Goal: Contribute content

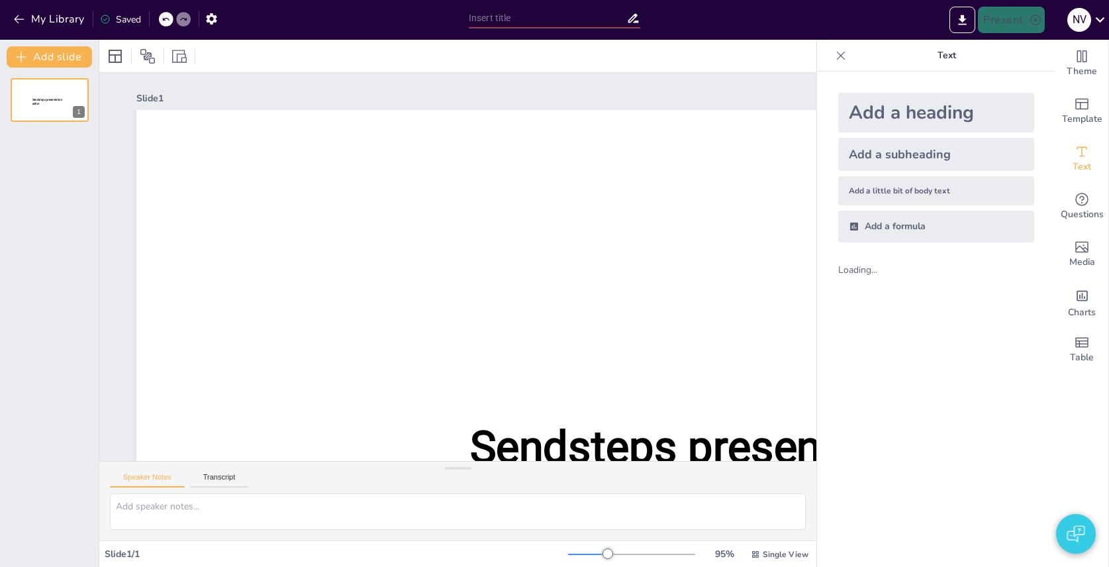
type input "Understanding Wood Types in Woodworking"
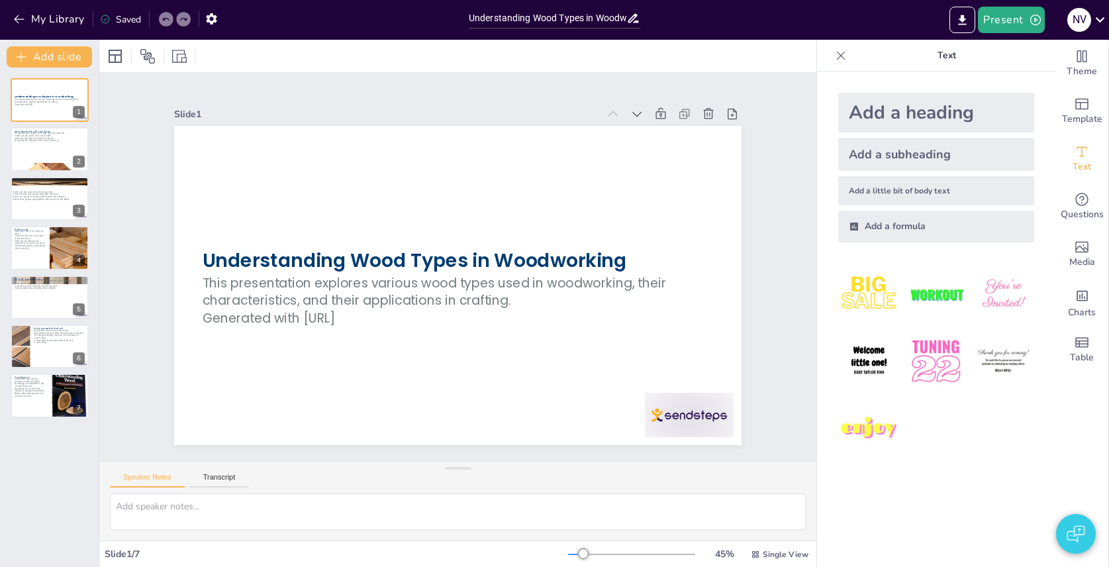
click at [1074, 534] on button "button" at bounding box center [1076, 534] width 40 height 40
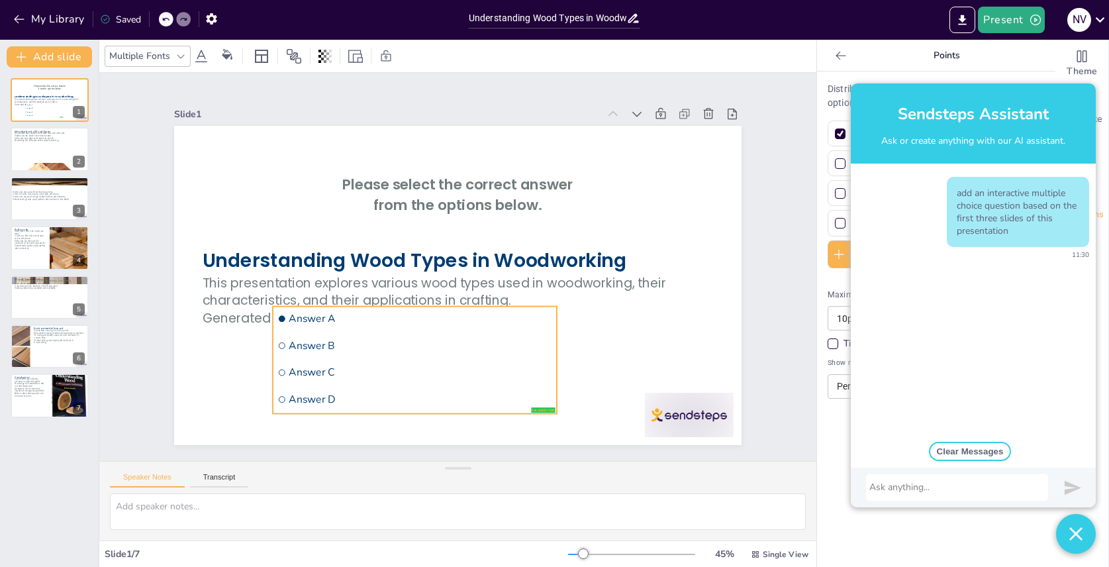
drag, startPoint x: 279, startPoint y: 231, endPoint x: 334, endPoint y: 338, distance: 120.2
click at [334, 338] on li "Answer B" at bounding box center [414, 345] width 283 height 24
click at [383, 329] on li "Answer A" at bounding box center [414, 319] width 283 height 24
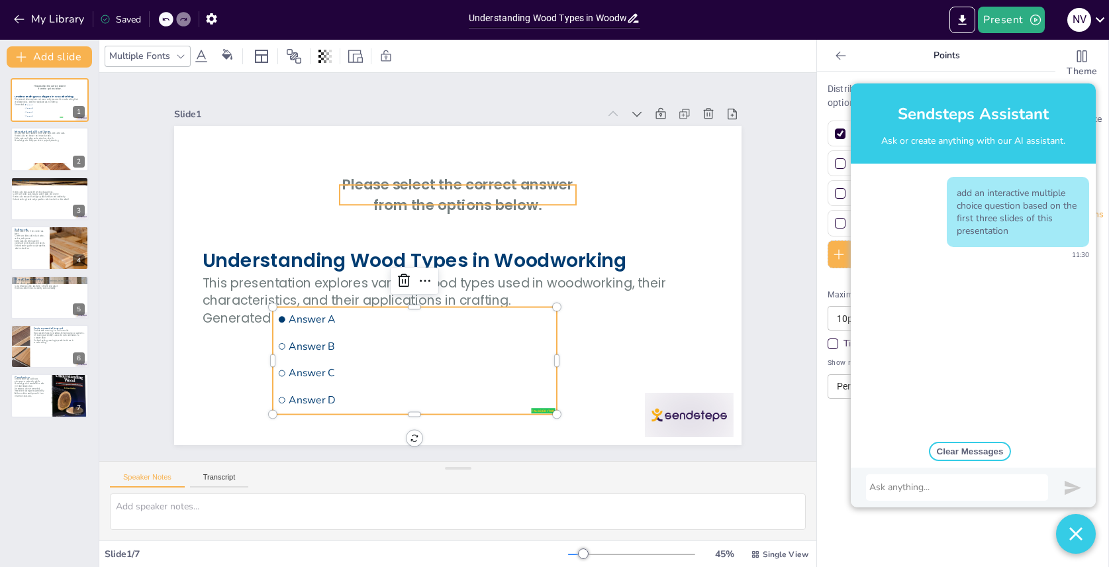
click at [435, 199] on span "Please select the correct answer from the options below." at bounding box center [457, 195] width 230 height 40
click at [434, 375] on span "Answer C" at bounding box center [420, 373] width 263 height 14
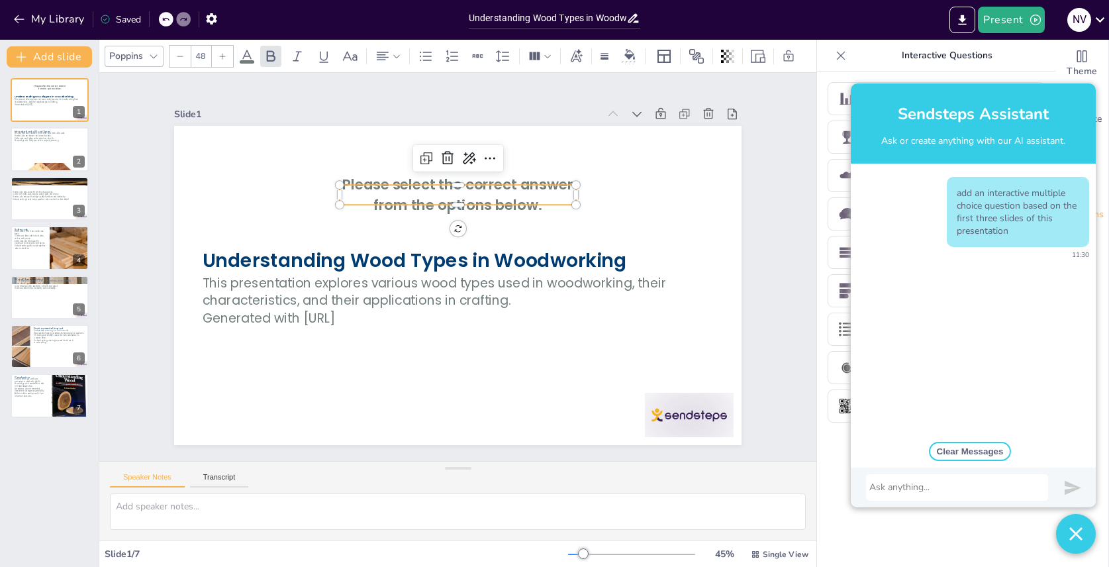
click at [502, 193] on span "Please select the correct answer from the options below." at bounding box center [457, 195] width 230 height 40
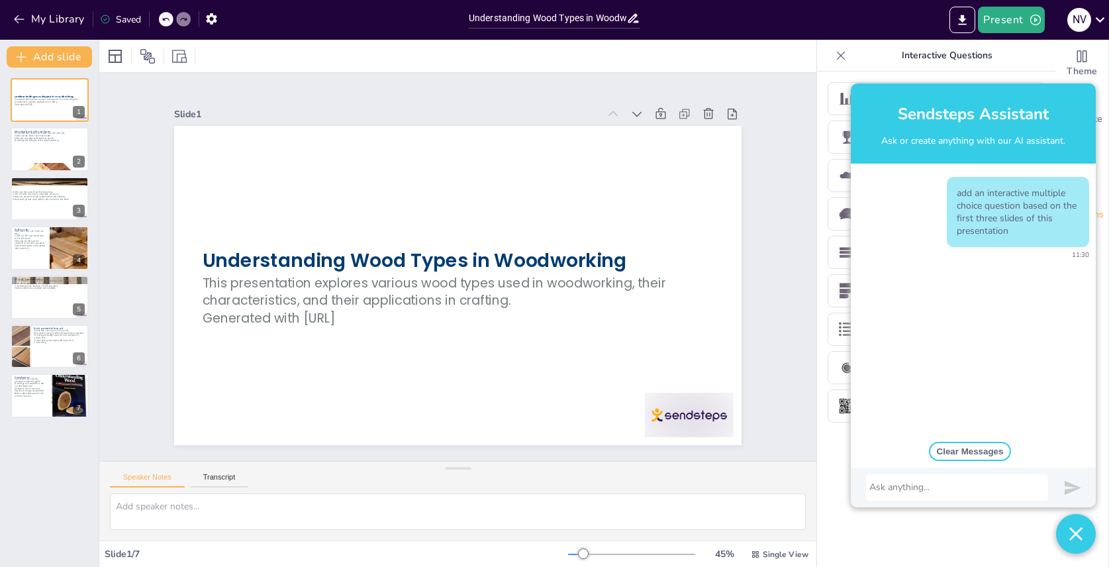
click at [925, 283] on div "add an interactive multiple choice question based on the first three slides of …" at bounding box center [973, 298] width 245 height 271
drag, startPoint x: 1015, startPoint y: 234, endPoint x: 958, endPoint y: 192, distance: 71.0
click at [958, 192] on p "add an interactive multiple choice question based on the first three slides of …" at bounding box center [1017, 212] width 122 height 50
click at [958, 195] on p "add an interactive multiple choice question based on the first three slides of …" at bounding box center [1017, 212] width 122 height 50
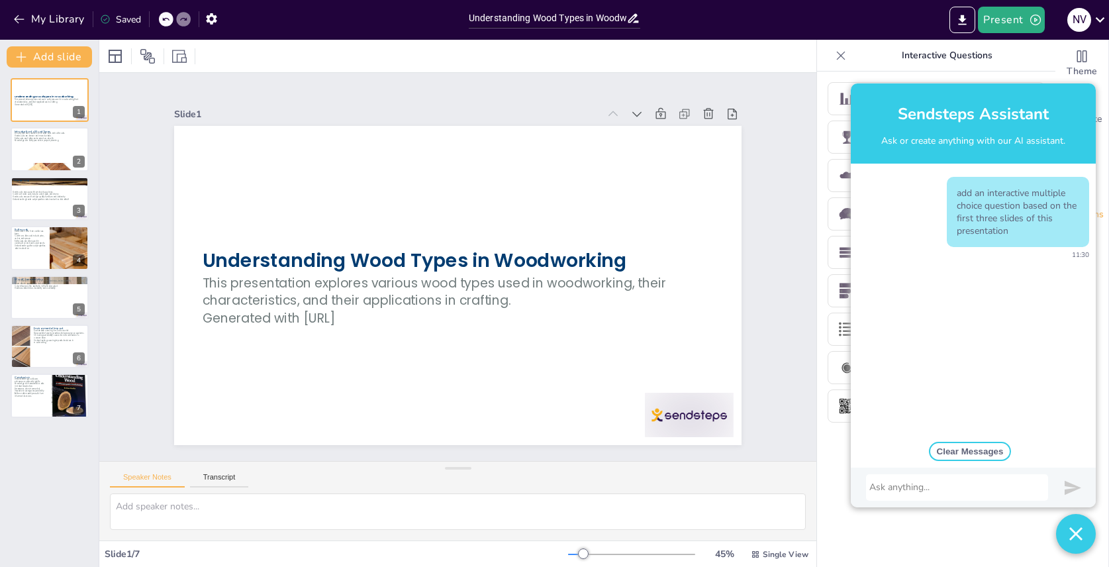
drag, startPoint x: 958, startPoint y: 195, endPoint x: 927, endPoint y: 392, distance: 198.9
click at [997, 230] on p "add an interactive multiple choice question based on the first three slides of …" at bounding box center [1017, 212] width 122 height 50
click at [903, 483] on div at bounding box center [956, 487] width 175 height 13
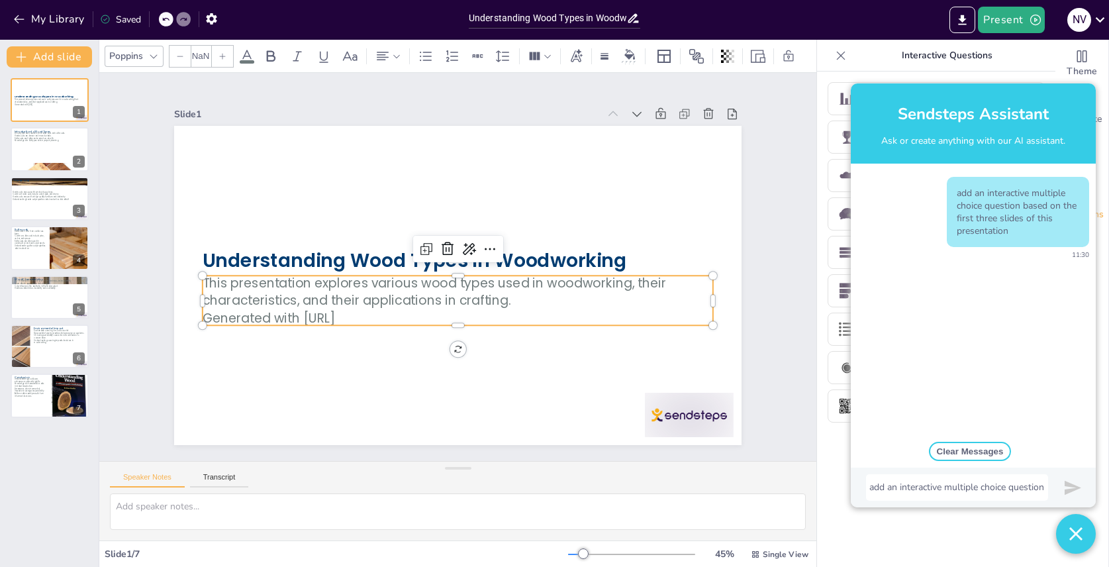
click at [347, 288] on p "This presentation explores various wood types used in woodworking, their charac…" at bounding box center [458, 291] width 510 height 35
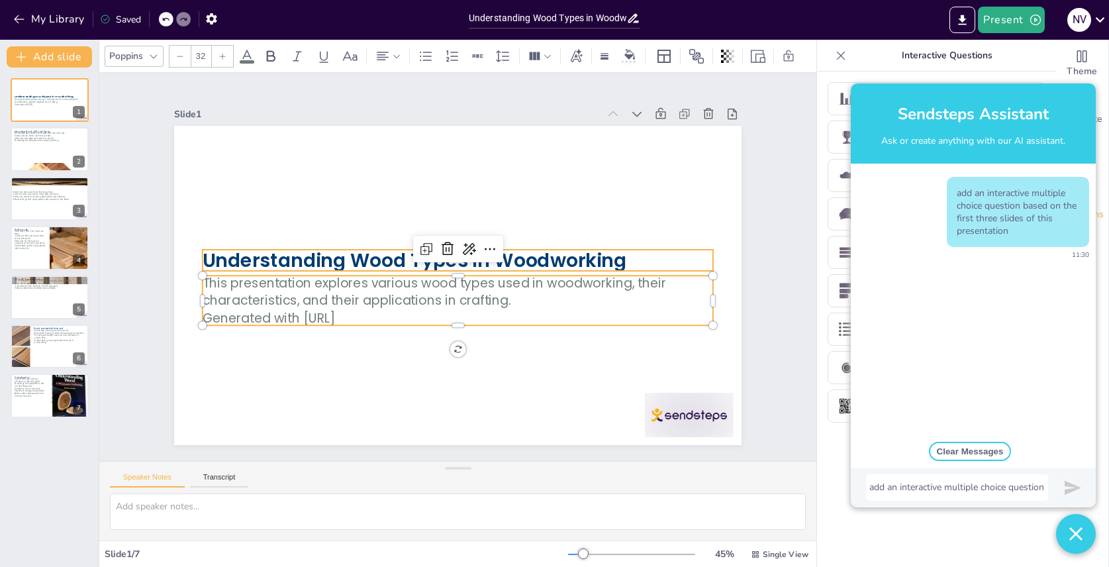
type input "--"
click at [371, 253] on strong "Understanding Wood Types in Woodworking" at bounding box center [415, 260] width 424 height 26
click at [956, 482] on div "add an interactive multiple choice question" at bounding box center [956, 487] width 175 height 13
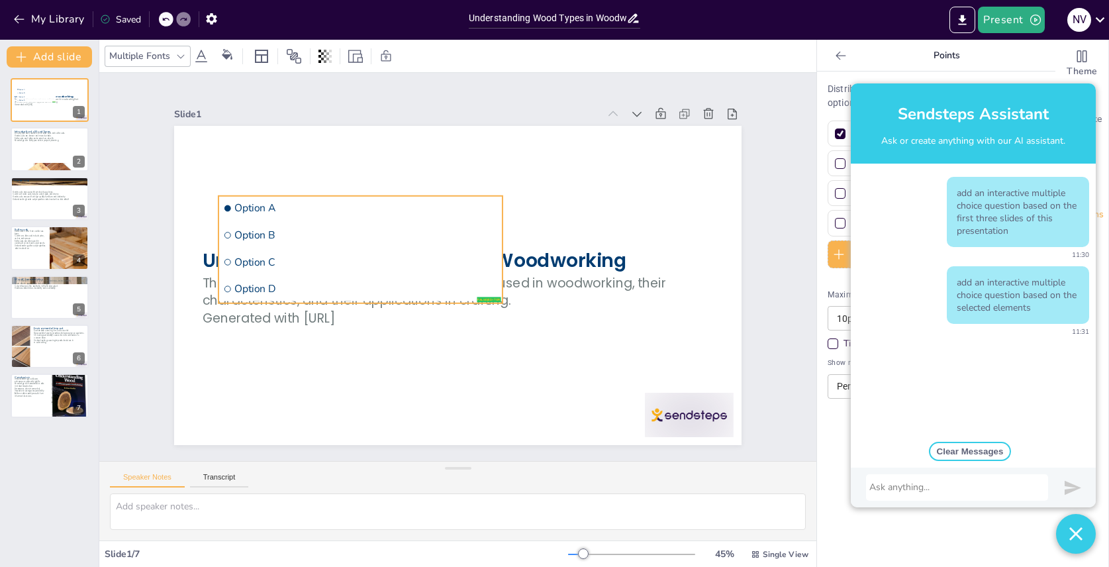
click at [430, 286] on span "Option D" at bounding box center [365, 289] width 263 height 14
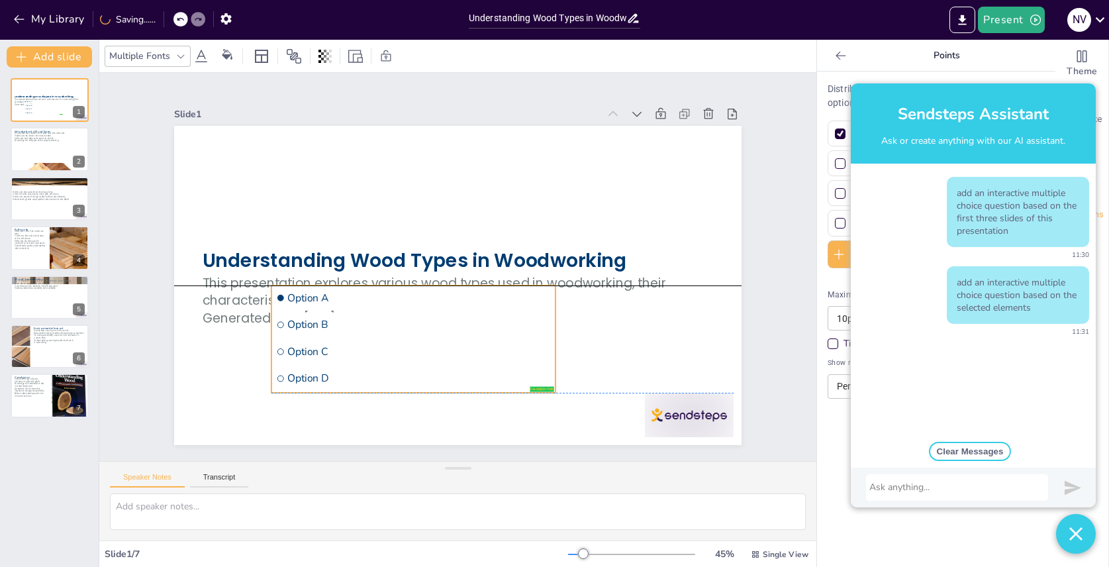
drag, startPoint x: 359, startPoint y: 264, endPoint x: 405, endPoint y: 342, distance: 90.2
click at [405, 342] on li "Option C" at bounding box center [412, 351] width 283 height 24
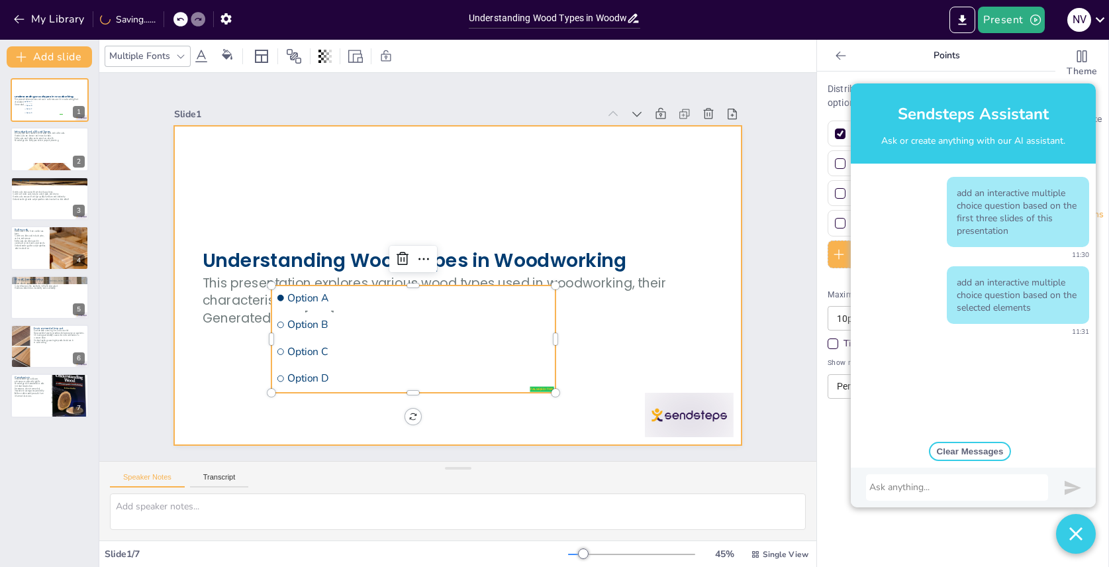
click at [361, 193] on div at bounding box center [457, 285] width 567 height 319
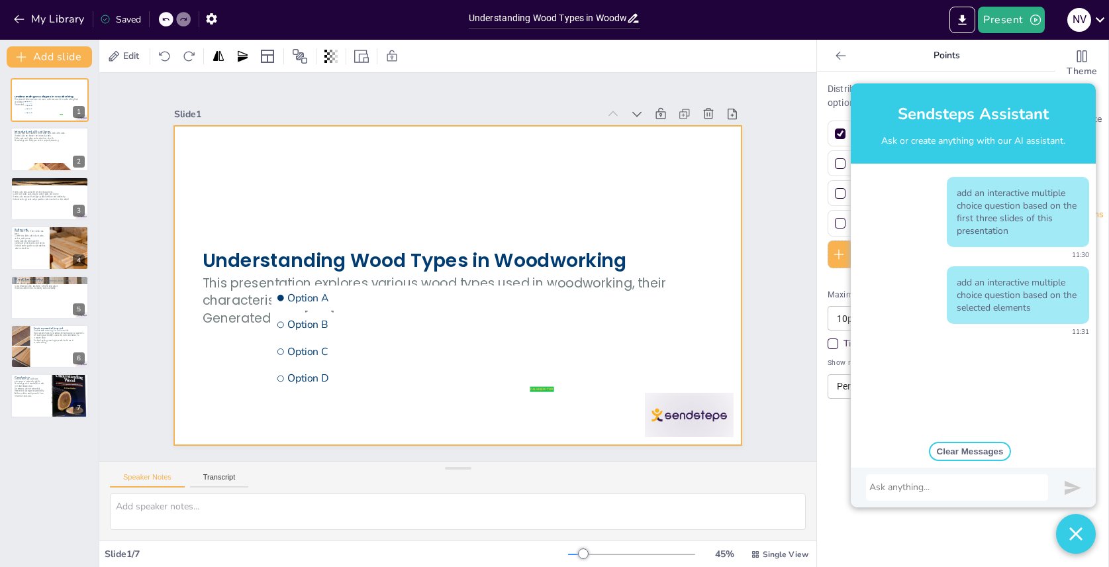
click at [277, 174] on div at bounding box center [457, 285] width 567 height 319
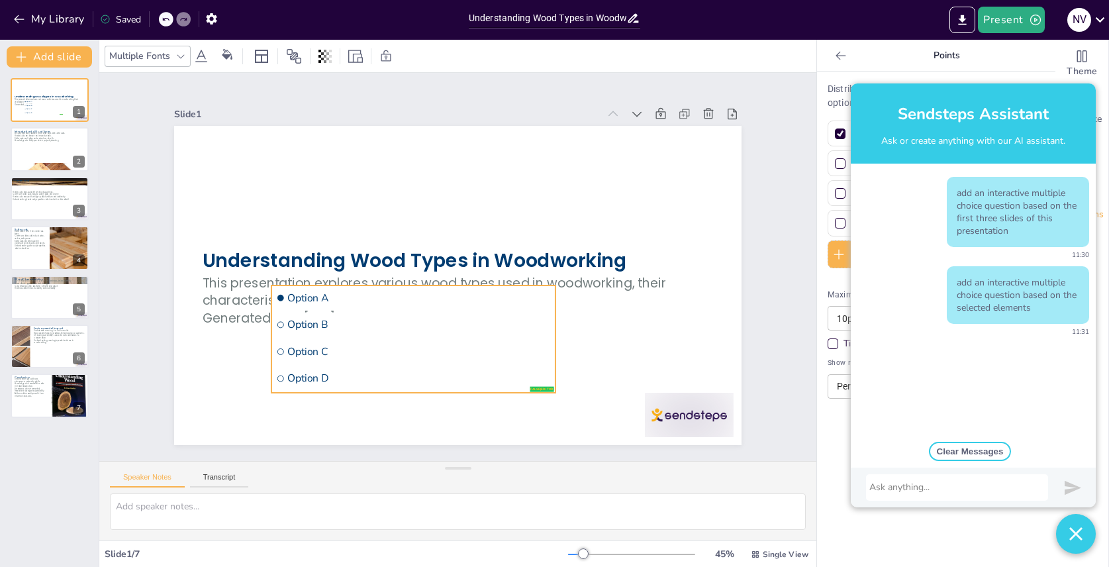
click at [408, 328] on span "Option B" at bounding box center [418, 325] width 263 height 14
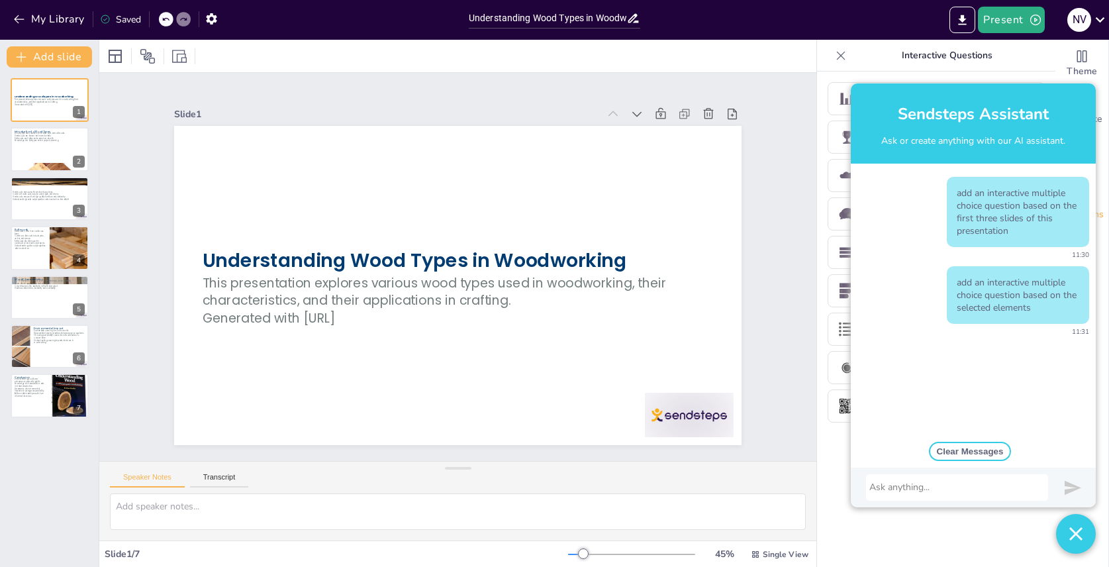
click at [1076, 515] on img "button" at bounding box center [1075, 534] width 13 height 40
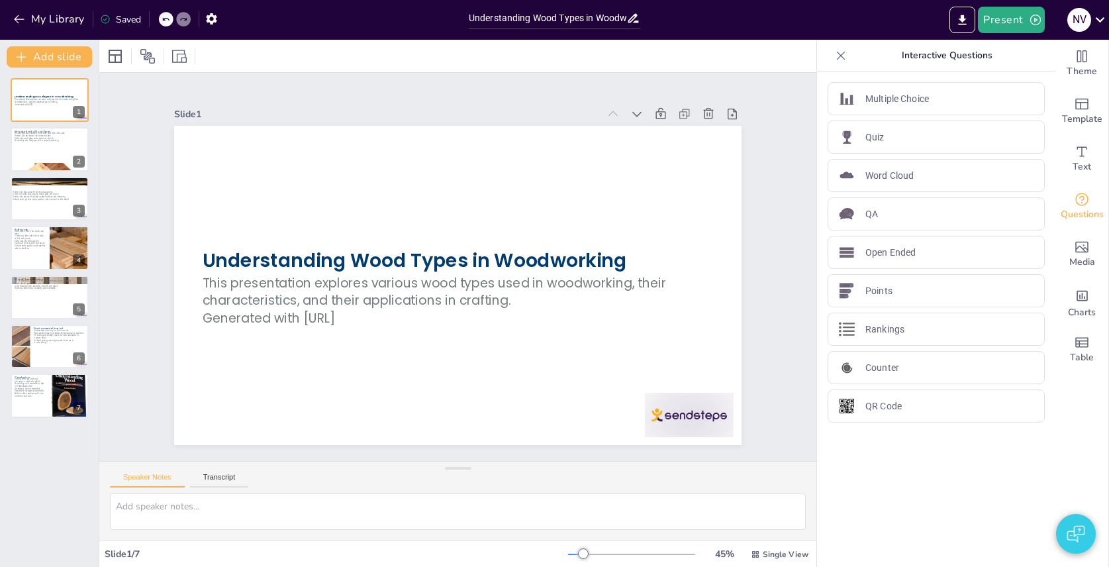
click at [841, 41] on div "Interactive Questions" at bounding box center [936, 56] width 238 height 32
click at [841, 56] on icon at bounding box center [841, 55] width 9 height 9
